Goal: Check status

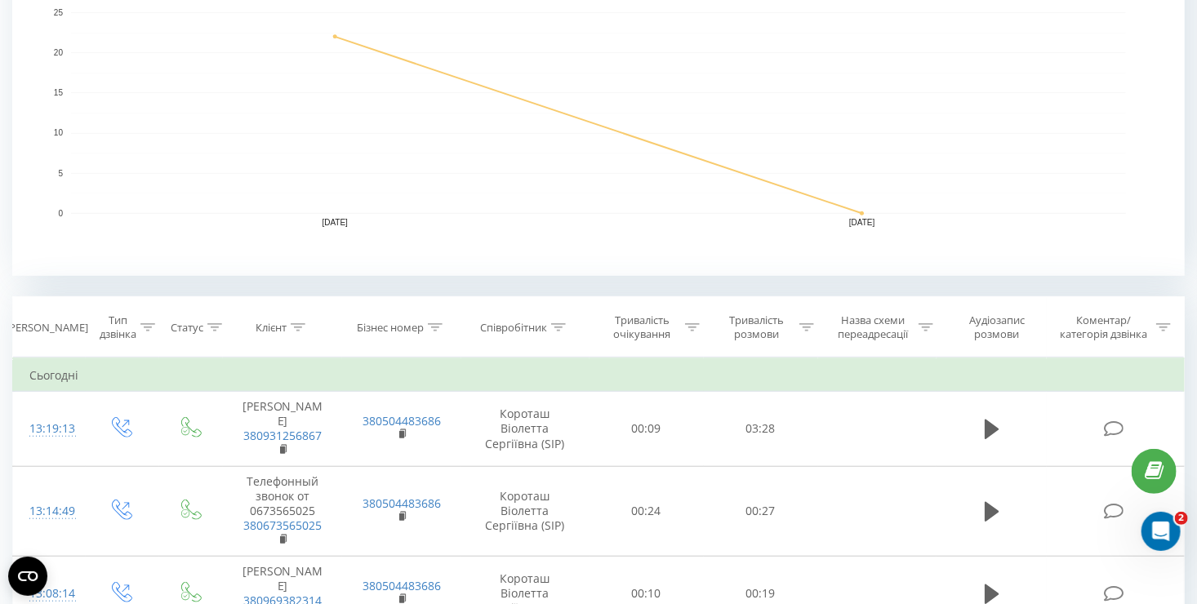
scroll to position [571, 0]
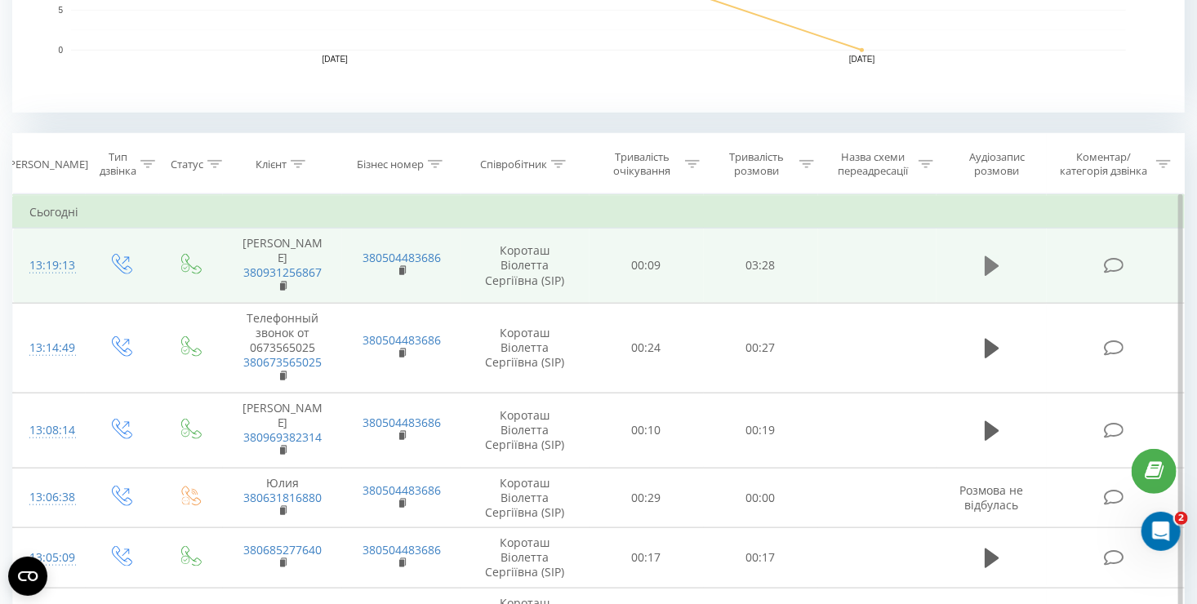
click at [1002, 262] on button at bounding box center [992, 266] width 24 height 24
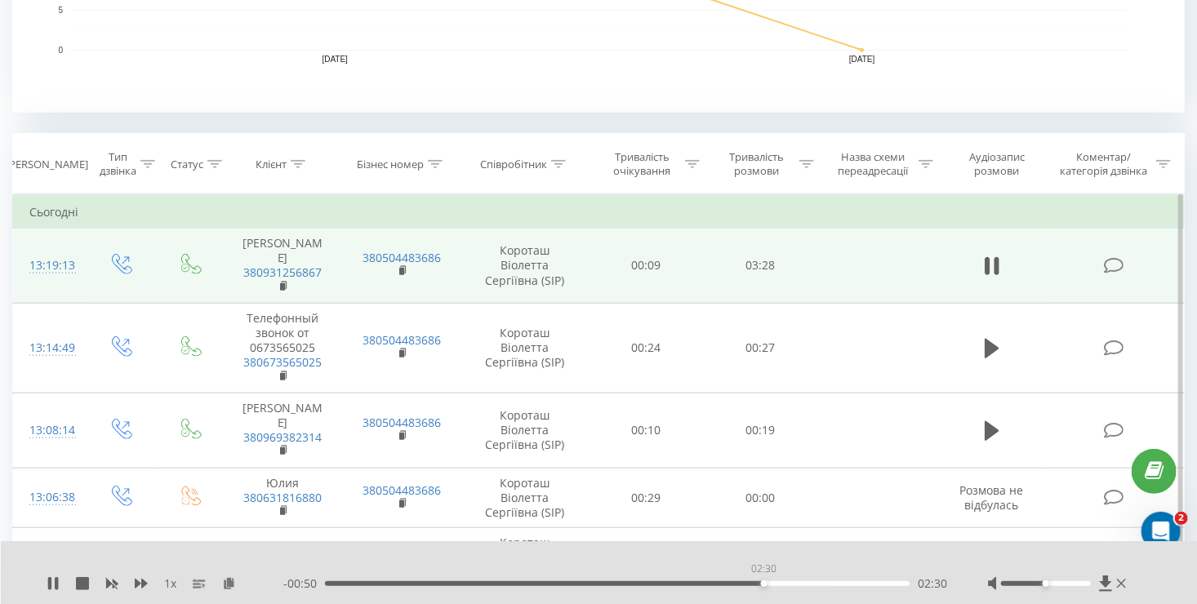
click at [763, 586] on div "02:30" at bounding box center [617, 583] width 584 height 5
click at [730, 584] on div "02:32" at bounding box center [617, 583] width 584 height 5
click at [700, 583] on div "02:08" at bounding box center [617, 583] width 584 height 5
click at [718, 583] on div "02:10" at bounding box center [617, 583] width 584 height 5
click at [51, 584] on icon at bounding box center [53, 583] width 13 height 13
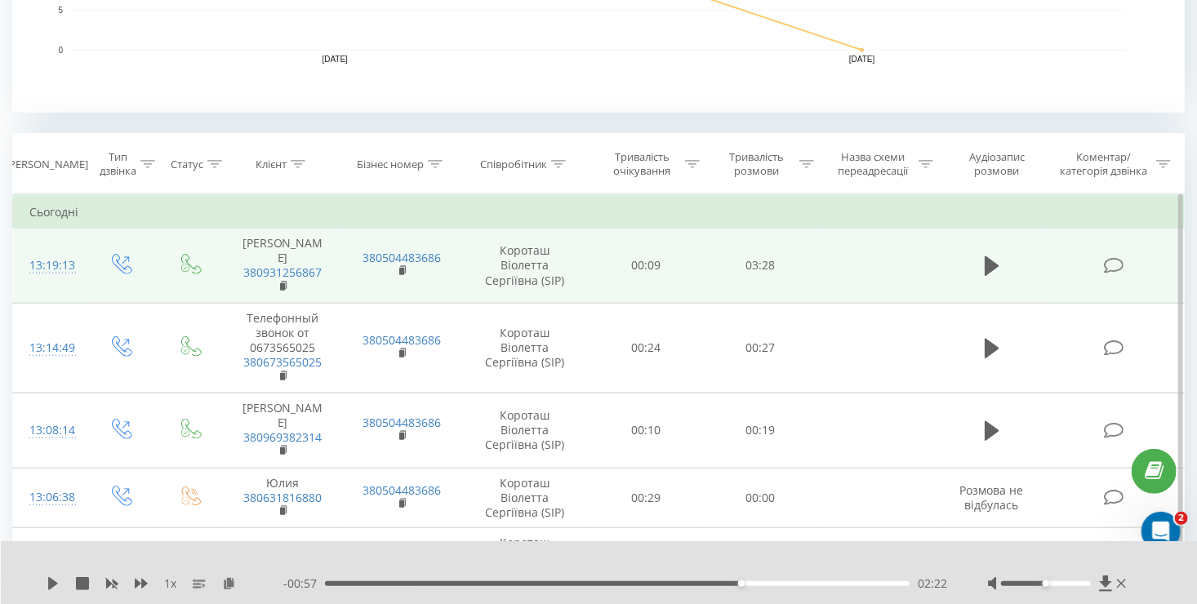
click at [731, 582] on div "02:22" at bounding box center [617, 583] width 584 height 5
click at [59, 583] on icon at bounding box center [53, 583] width 13 height 13
click at [50, 584] on icon at bounding box center [49, 583] width 3 height 13
click at [50, 584] on icon at bounding box center [53, 583] width 10 height 13
click at [50, 584] on icon at bounding box center [49, 583] width 3 height 13
